Goal: Information Seeking & Learning: Learn about a topic

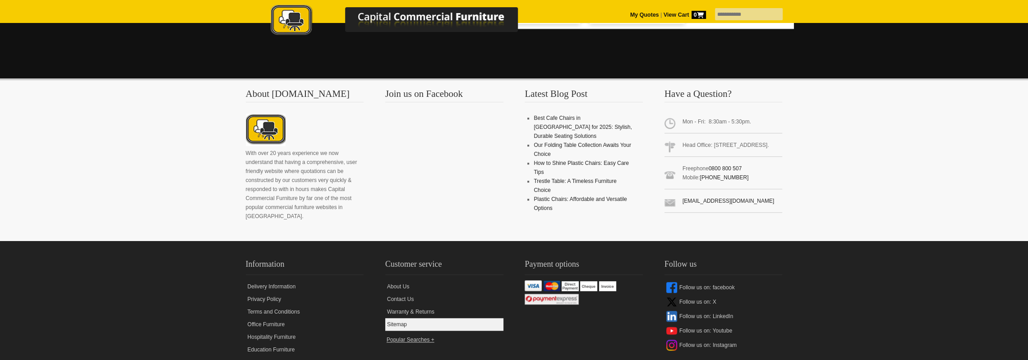
scroll to position [567, 0]
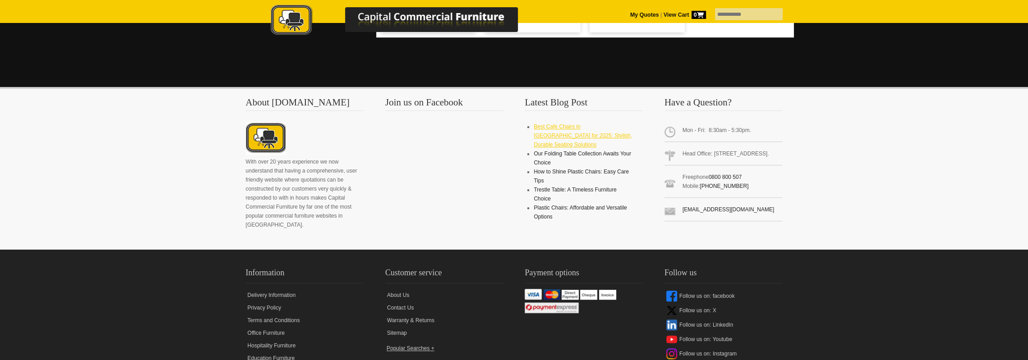
click at [584, 127] on link "Best Cafe Chairs in [GEOGRAPHIC_DATA] for 2025: Stylish, Durable Seating Soluti…" at bounding box center [583, 136] width 98 height 24
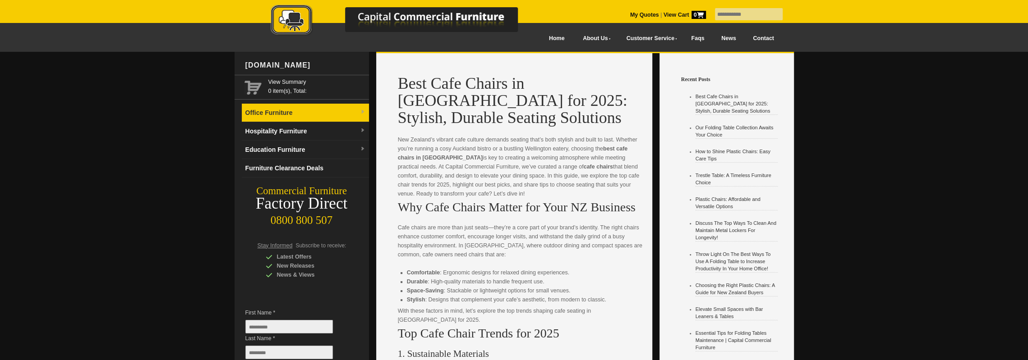
click at [359, 116] on link "Office Furniture" at bounding box center [305, 113] width 127 height 18
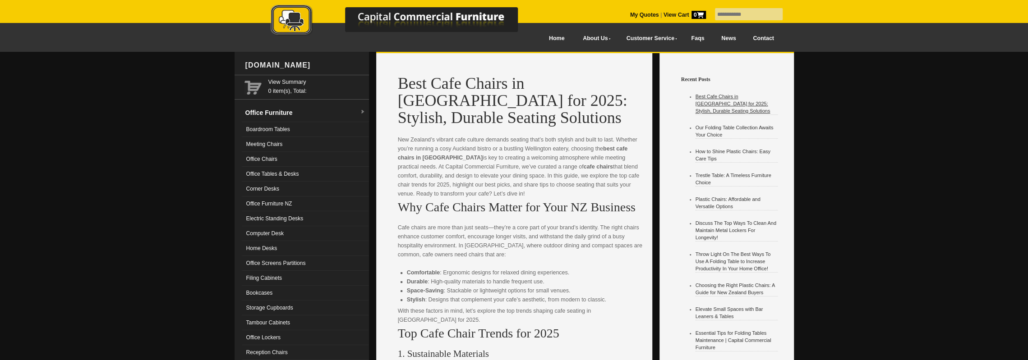
click at [737, 103] on link "Best Cafe Chairs in [GEOGRAPHIC_DATA] for 2025: Stylish, Durable Seating Soluti…" at bounding box center [733, 104] width 75 height 20
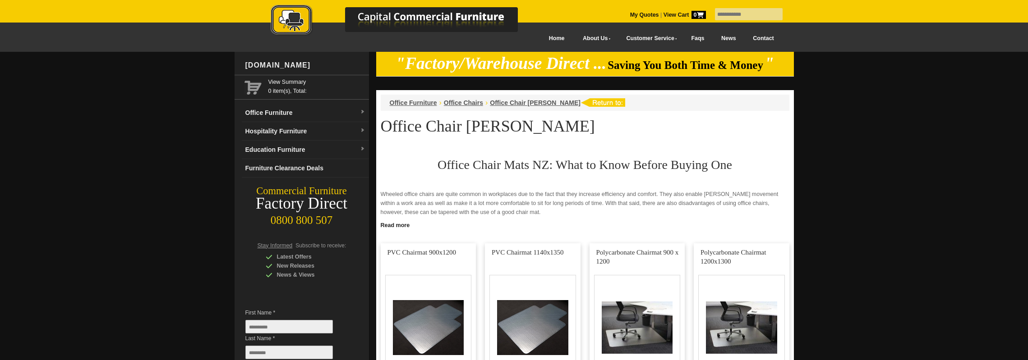
scroll to position [567, 0]
